Goal: Information Seeking & Learning: Learn about a topic

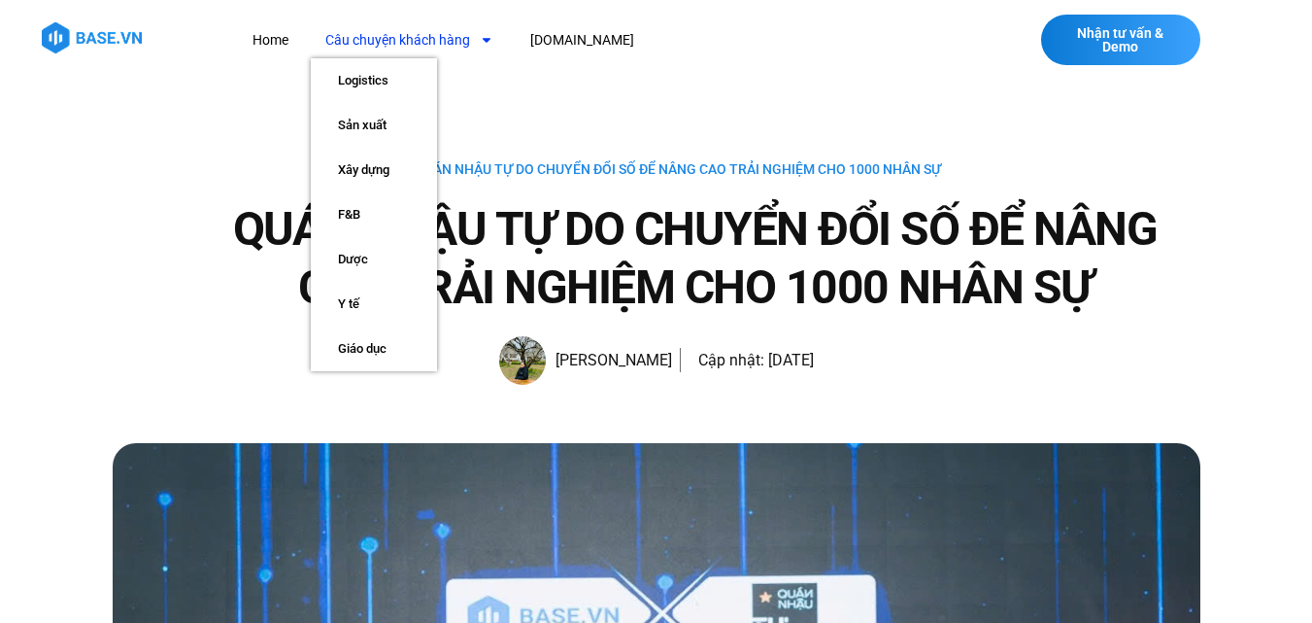
click at [59, 30] on img at bounding box center [92, 37] width 100 height 31
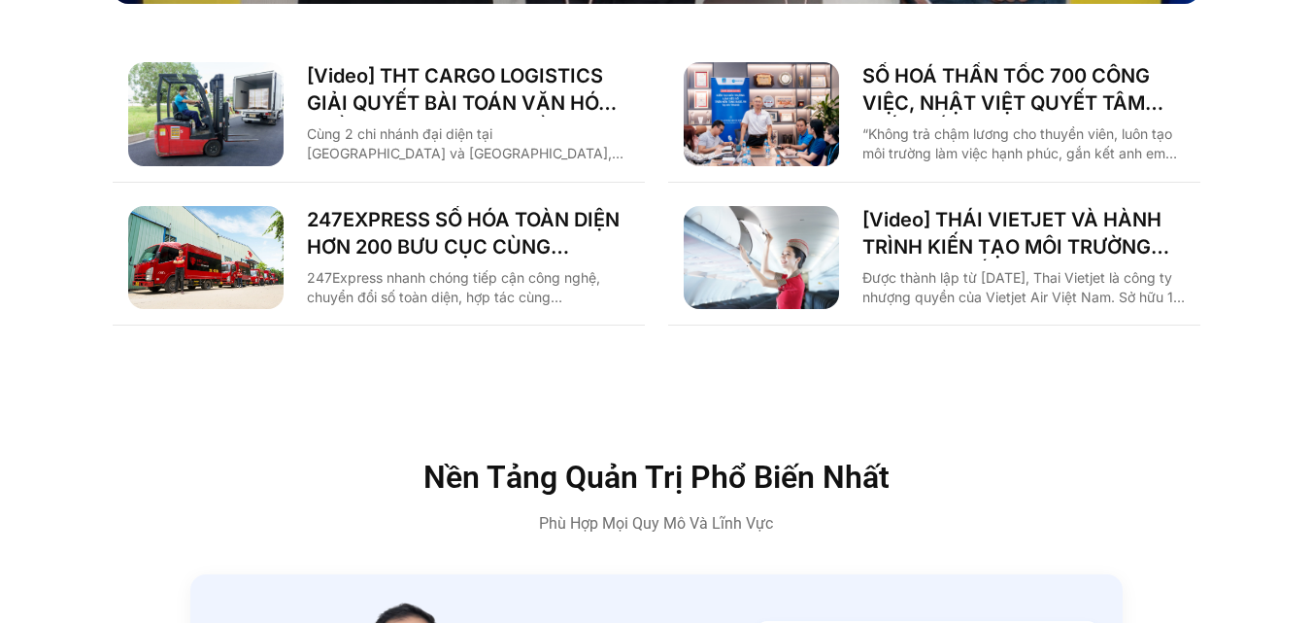
scroll to position [3206, 0]
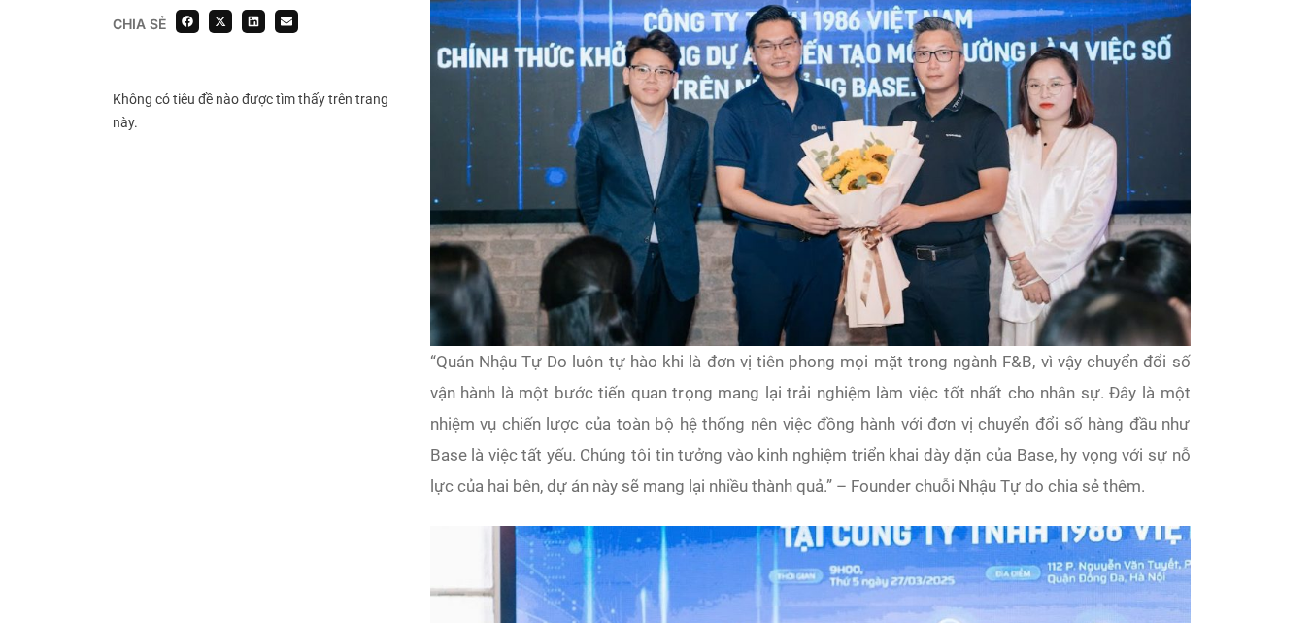
scroll to position [2266, 0]
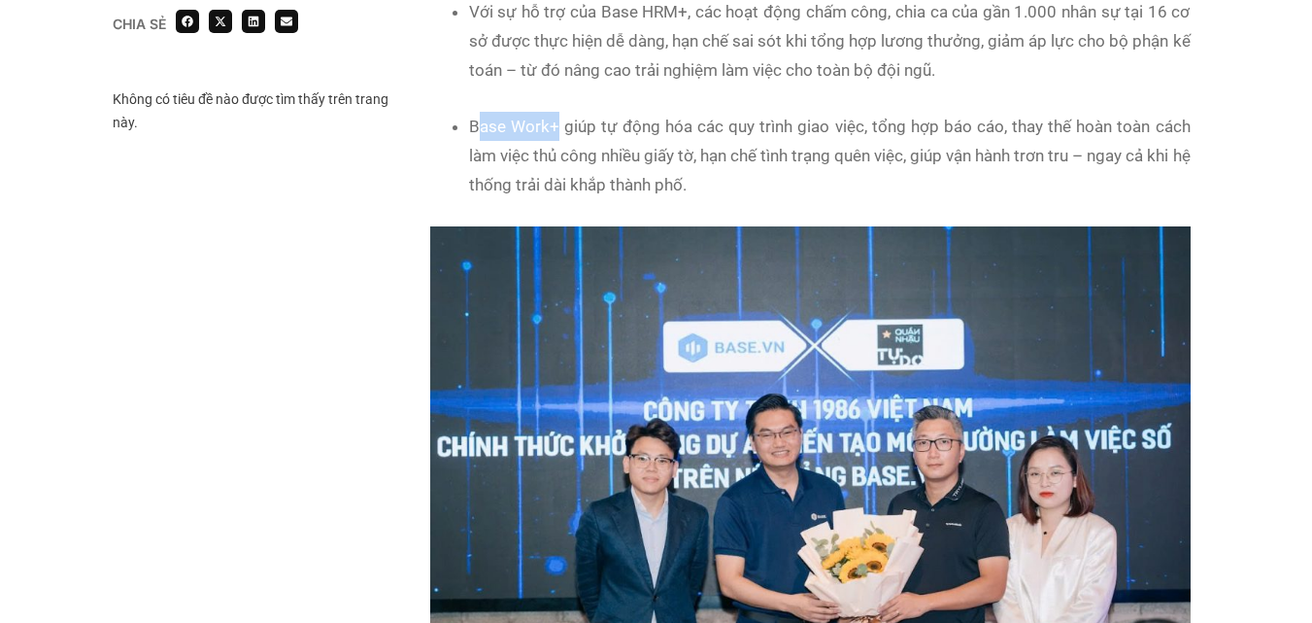
drag, startPoint x: 476, startPoint y: 122, endPoint x: 556, endPoint y: 124, distance: 79.7
click at [556, 124] on li "Base Work+ giúp tự động hóa các quy trình giao việc, tổng hợp báo cáo, thay thế…" at bounding box center [830, 155] width 722 height 87
click at [539, 118] on li "Base Work+ giúp tự động hóa các quy trình giao việc, tổng hợp báo cáo, thay thế…" at bounding box center [830, 155] width 722 height 87
drag, startPoint x: 559, startPoint y: 120, endPoint x: 498, endPoint y: 127, distance: 60.6
click at [414, 140] on div "Chia sẻ Không có tiêu đề nào được tìm thấy trên trang này. Chia sẻ" at bounding box center [657, 205] width 1088 height 2450
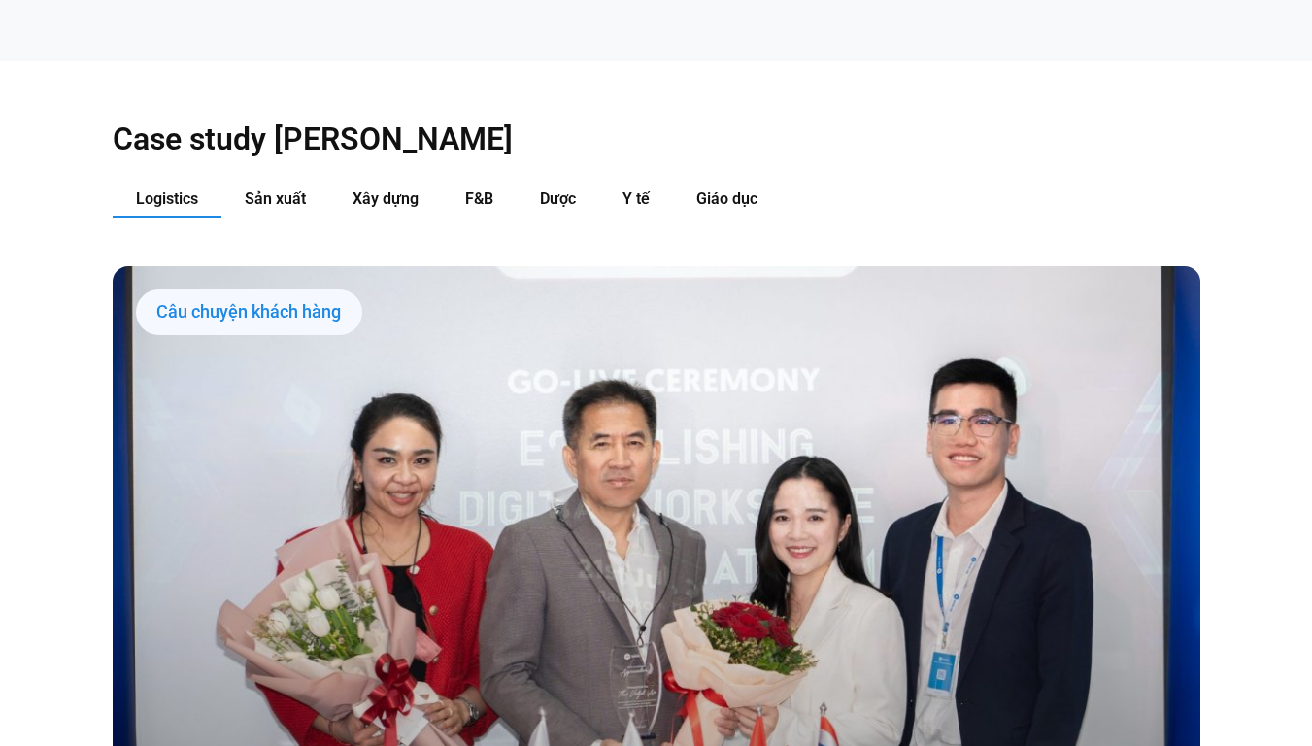
scroll to position [1846, 0]
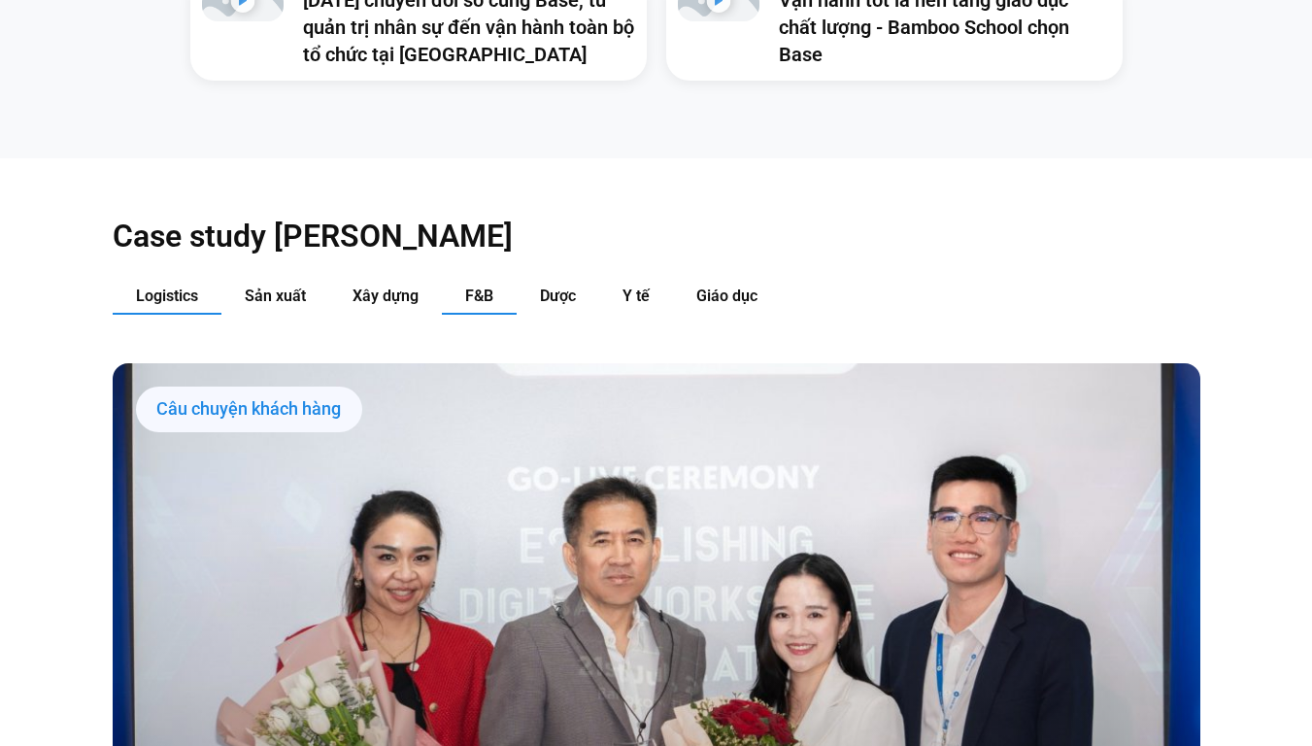
click at [474, 287] on span "F&B" at bounding box center [479, 296] width 28 height 18
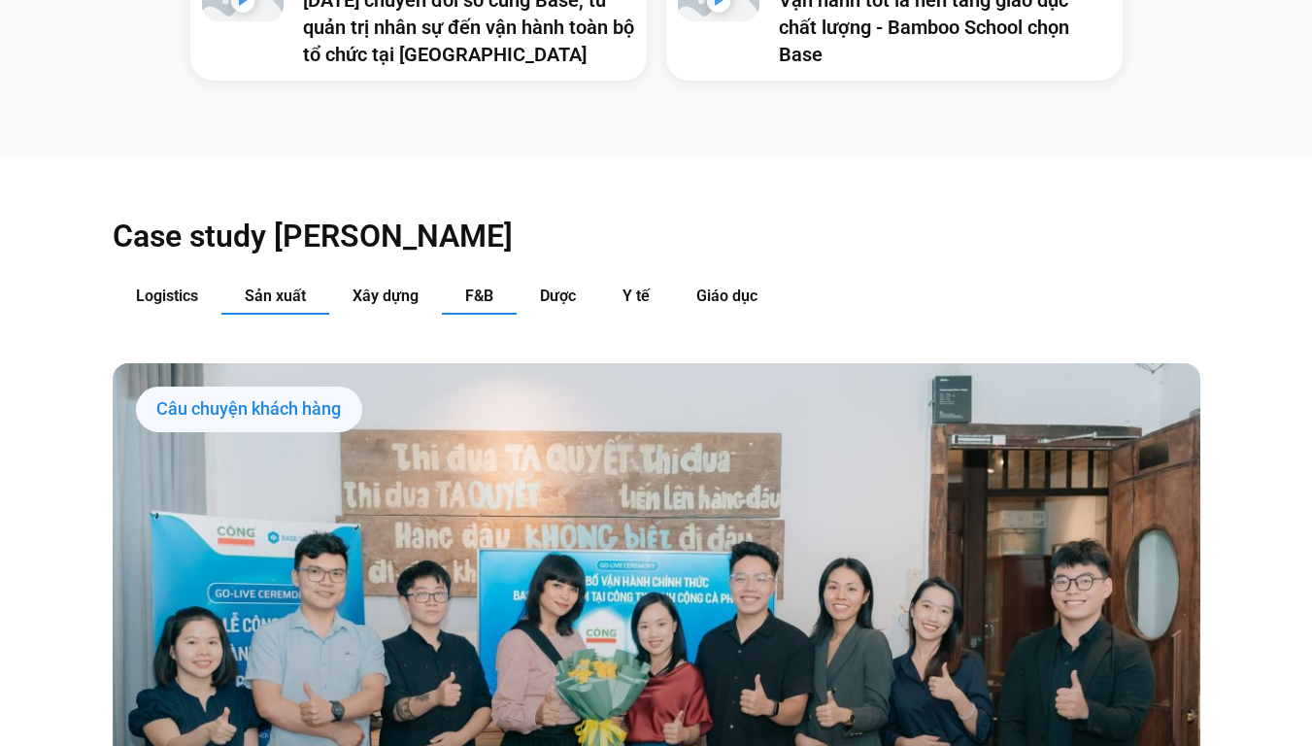
click at [240, 279] on button "Sản xuất" at bounding box center [275, 297] width 108 height 36
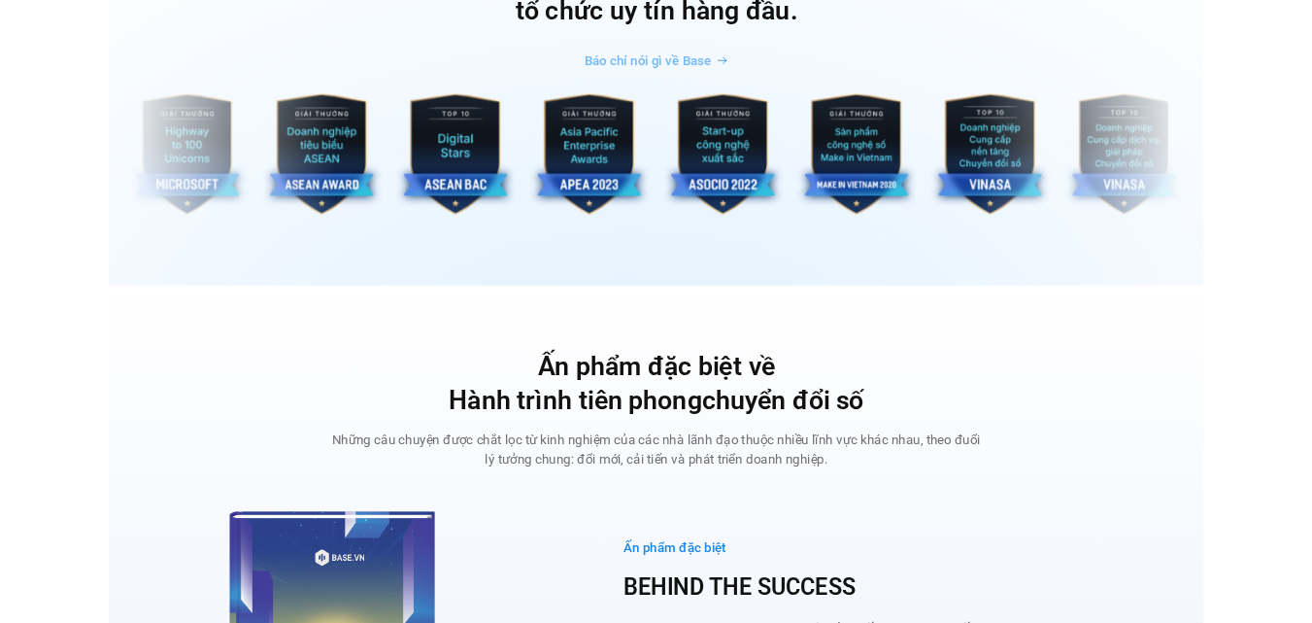
scroll to position [6897, 0]
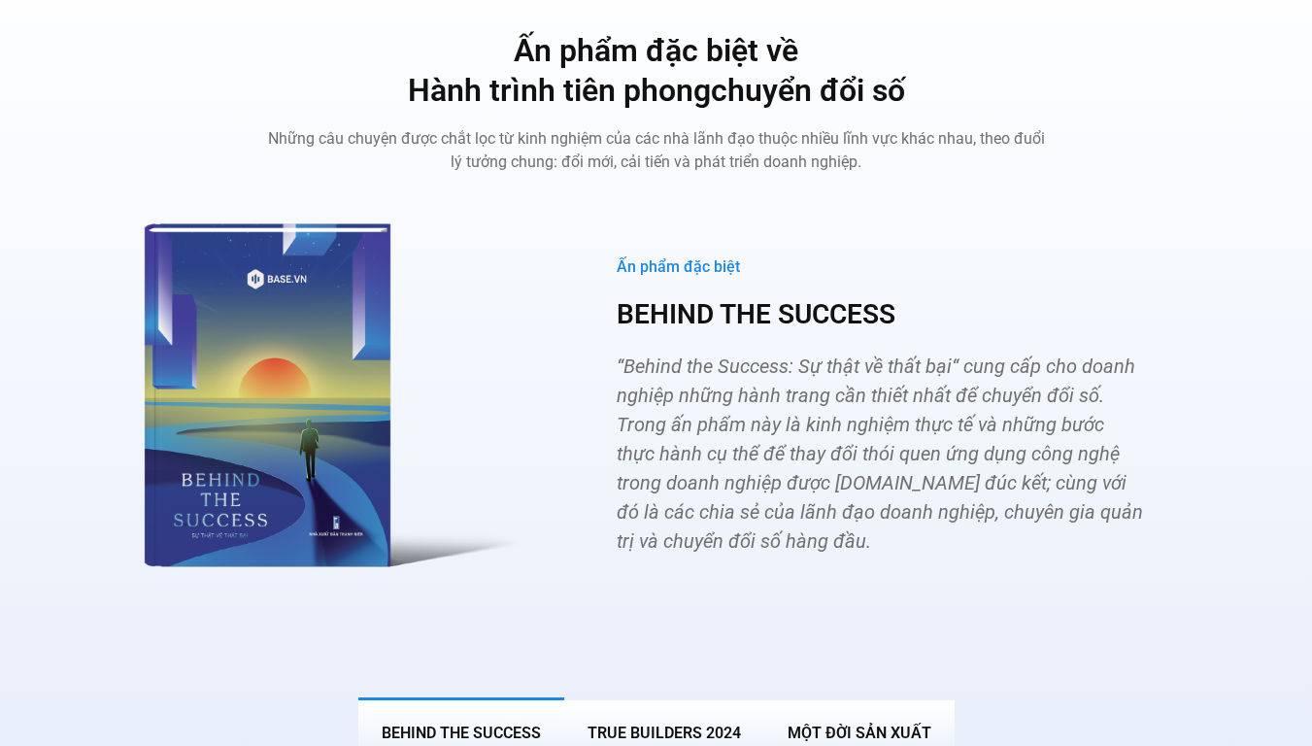
click at [838, 193] on div "Ấn phẩm đặc biệt BEHIND THE SUCCESS “Behind the Success: Sự thật về thất bại“ c…" at bounding box center [880, 406] width 642 height 426
